Goal: Obtain resource: Download file/media

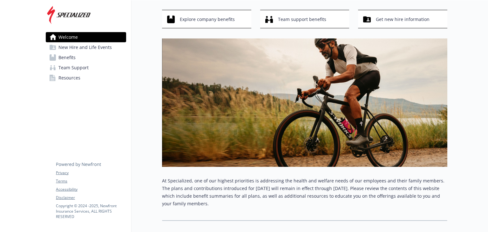
scroll to position [0, 5]
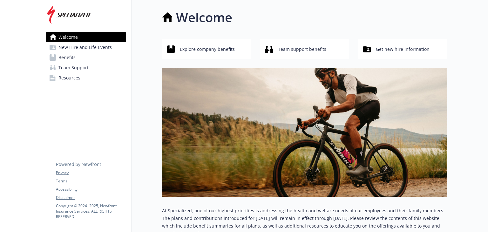
click at [86, 50] on span "New Hire and Life Events" at bounding box center [84, 47] width 53 height 10
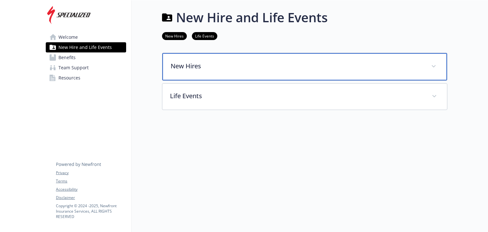
click at [234, 69] on p "New Hires" at bounding box center [297, 66] width 253 height 10
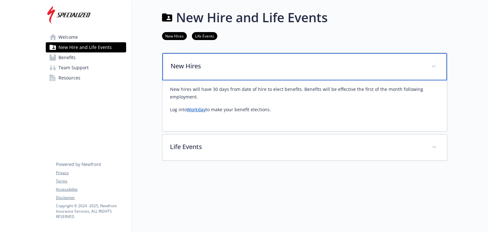
click at [234, 69] on p "New Hires" at bounding box center [297, 66] width 253 height 10
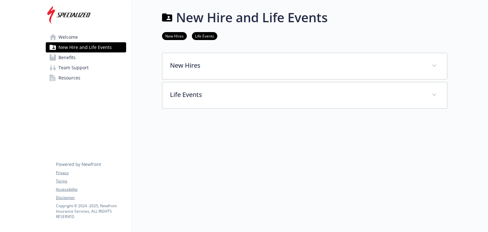
click at [71, 56] on link "Benefits" at bounding box center [86, 57] width 80 height 10
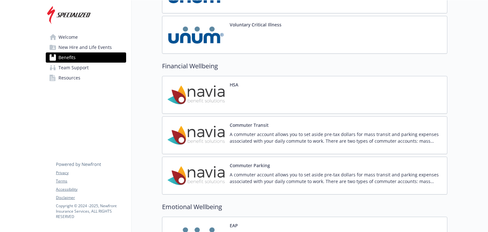
scroll to position [707, 0]
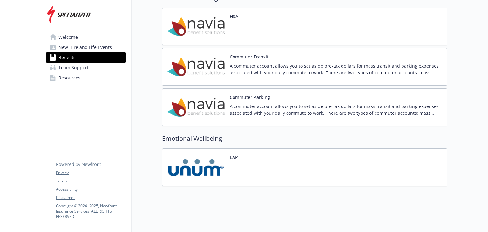
click at [81, 69] on span "Team Support" at bounding box center [73, 68] width 30 height 10
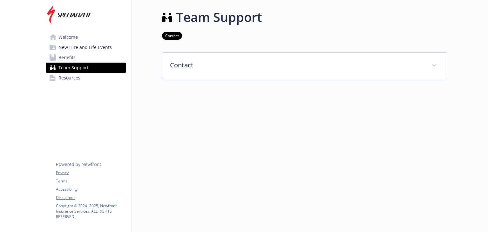
click at [73, 79] on span "Resources" at bounding box center [69, 78] width 22 height 10
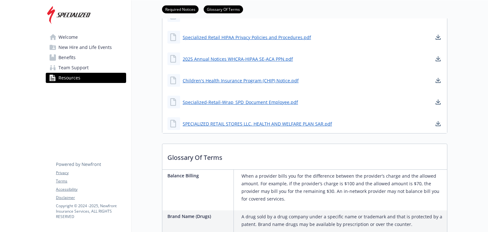
scroll to position [147, 0]
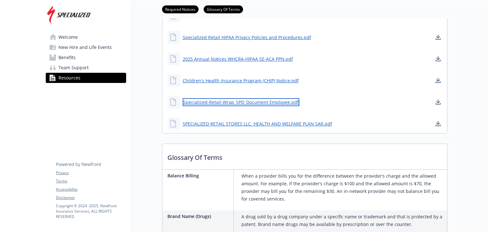
drag, startPoint x: 242, startPoint y: 101, endPoint x: 228, endPoint y: 104, distance: 14.0
click at [228, 104] on link "Specialized-Retail-Wrap_SPD_Document Employee.pdf" at bounding box center [241, 102] width 117 height 8
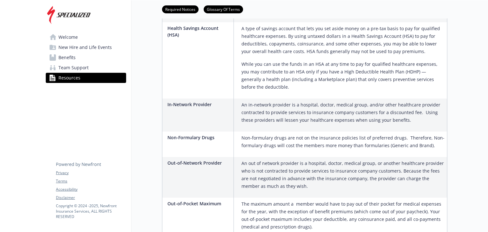
scroll to position [697, 0]
